Goal: Register for event/course

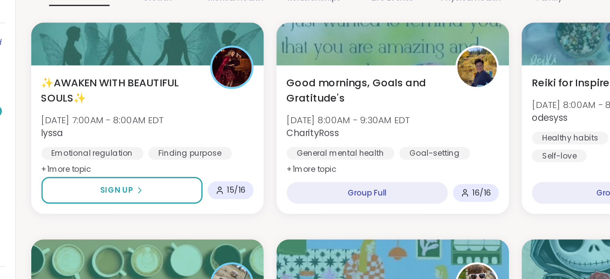
scroll to position [74, 0]
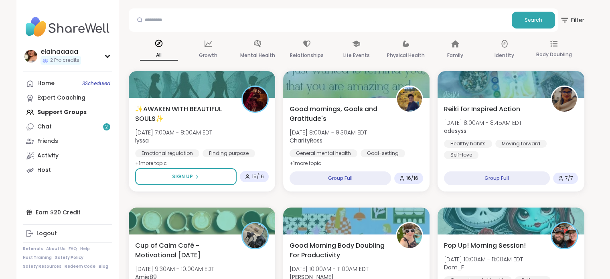
click at [87, 125] on link "Chat 2" at bounding box center [67, 127] width 89 height 14
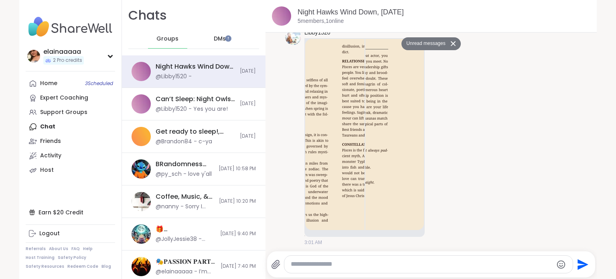
click at [61, 116] on div "Support Groups" at bounding box center [63, 112] width 47 height 8
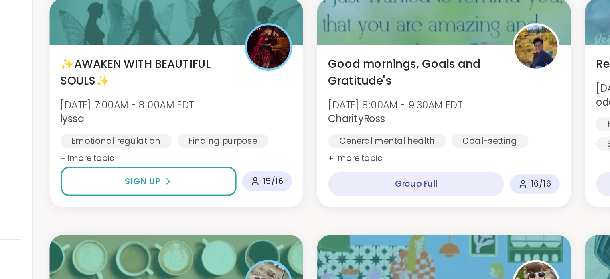
scroll to position [59, 0]
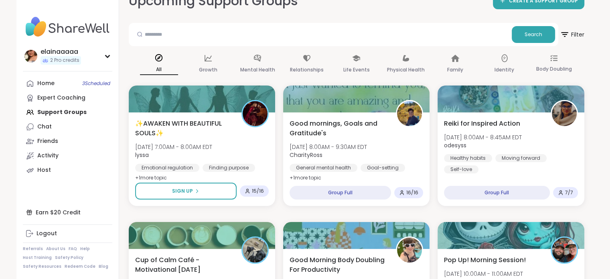
click at [211, 203] on div "✨AWAKEN WITH BEAUTIFUL SOULS✨ [DATE] 7:00AM - 8:00AM EDT lyssa Emotional regula…" at bounding box center [202, 158] width 146 height 93
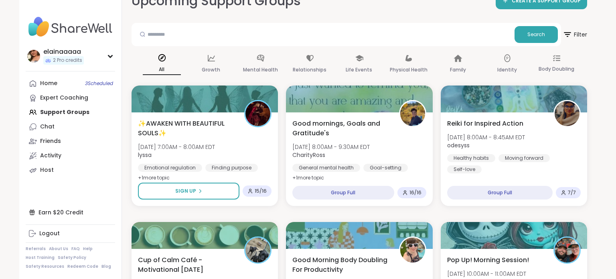
click at [212, 194] on button "Sign Up" at bounding box center [188, 191] width 101 height 17
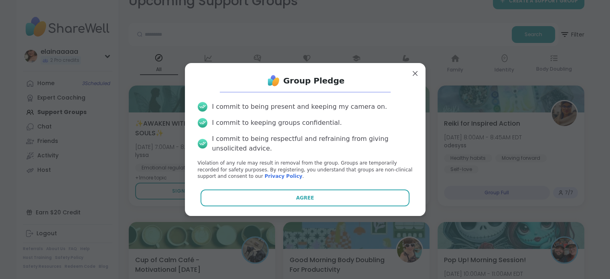
click at [341, 202] on button "Agree" at bounding box center [305, 197] width 209 height 17
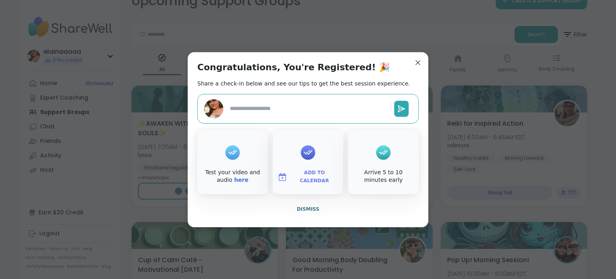
type textarea "*"
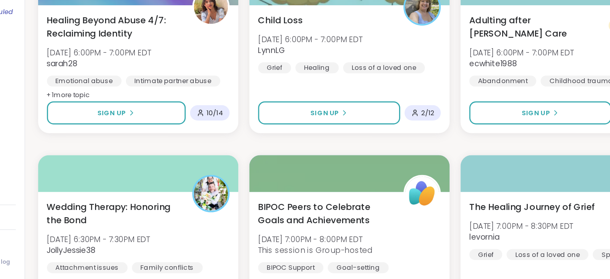
scroll to position [1519, 0]
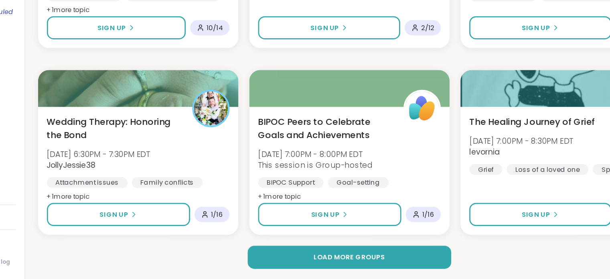
click at [334, 257] on button "Load more groups" at bounding box center [356, 262] width 149 height 17
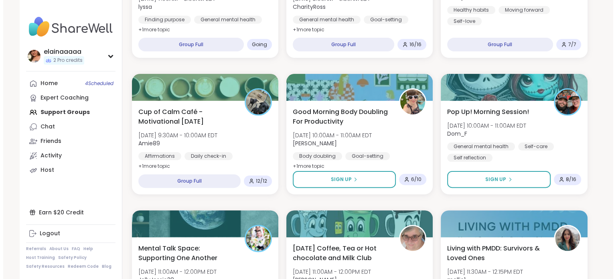
scroll to position [75, 0]
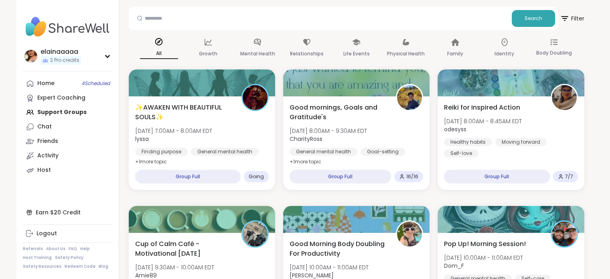
click at [229, 126] on div "✨AWAKEN WITH BEAUTIFUL SOULS✨ [DATE] 7:00AM - 8:00AM EDT lyssa Finding purpose …" at bounding box center [202, 135] width 134 height 64
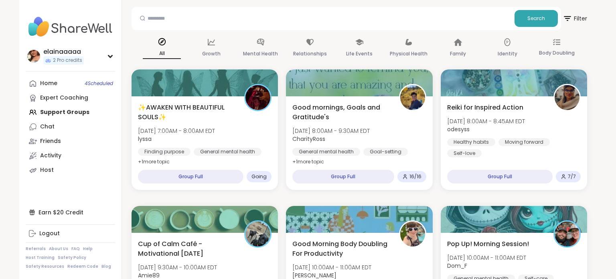
click at [35, 28] on img at bounding box center [70, 27] width 89 height 28
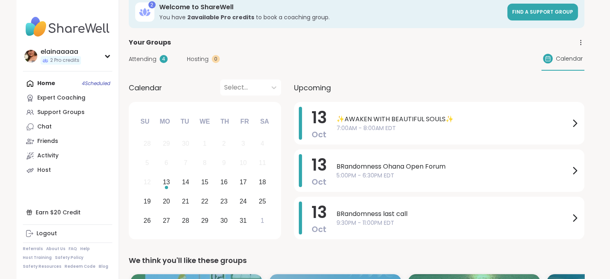
scroll to position [13, 0]
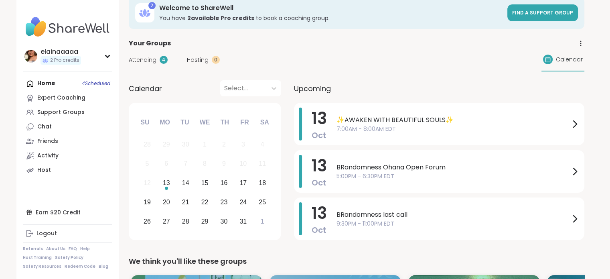
click at [268, 41] on div "Your Groups" at bounding box center [357, 44] width 456 height 10
